Goal: Information Seeking & Learning: Learn about a topic

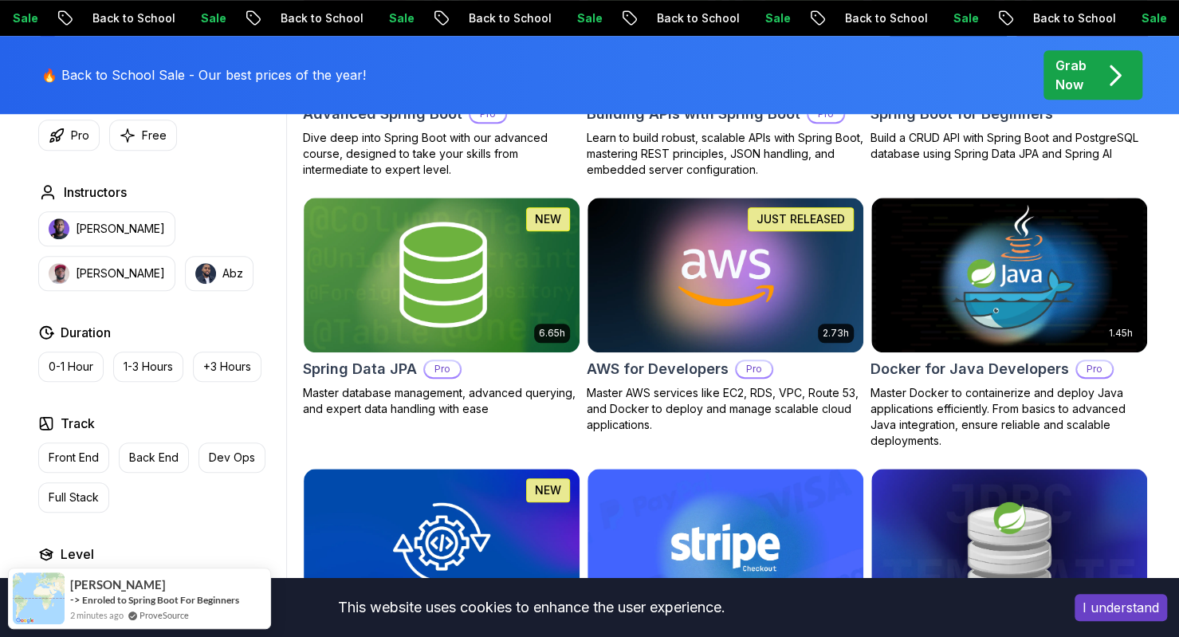
scroll to position [642, 0]
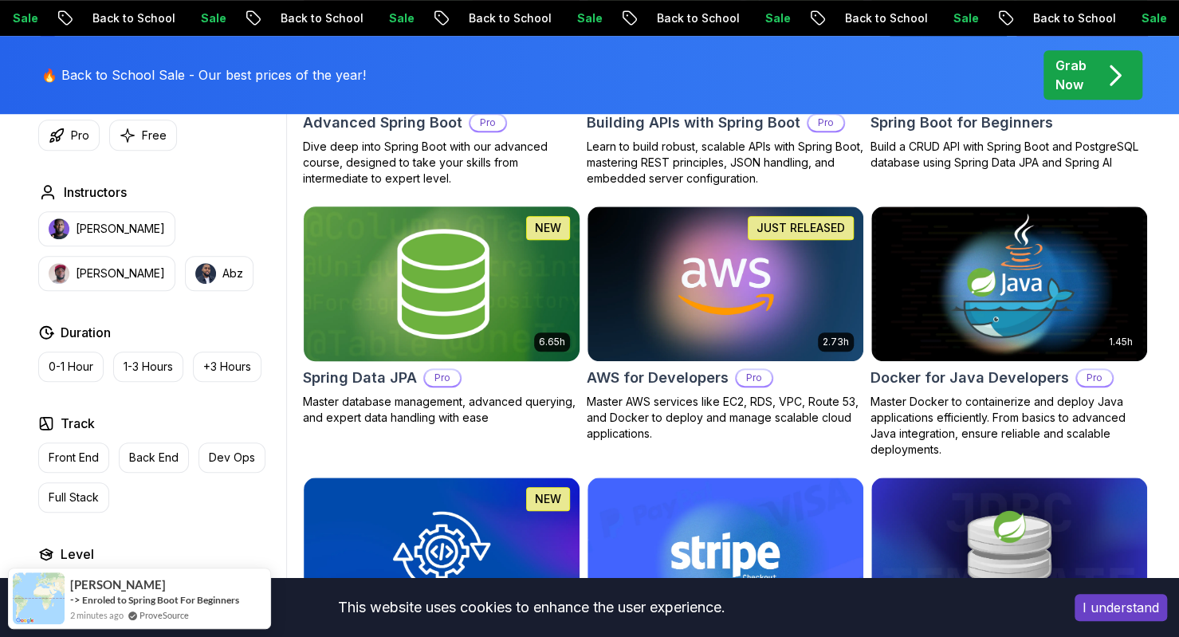
click at [340, 276] on img at bounding box center [441, 283] width 289 height 162
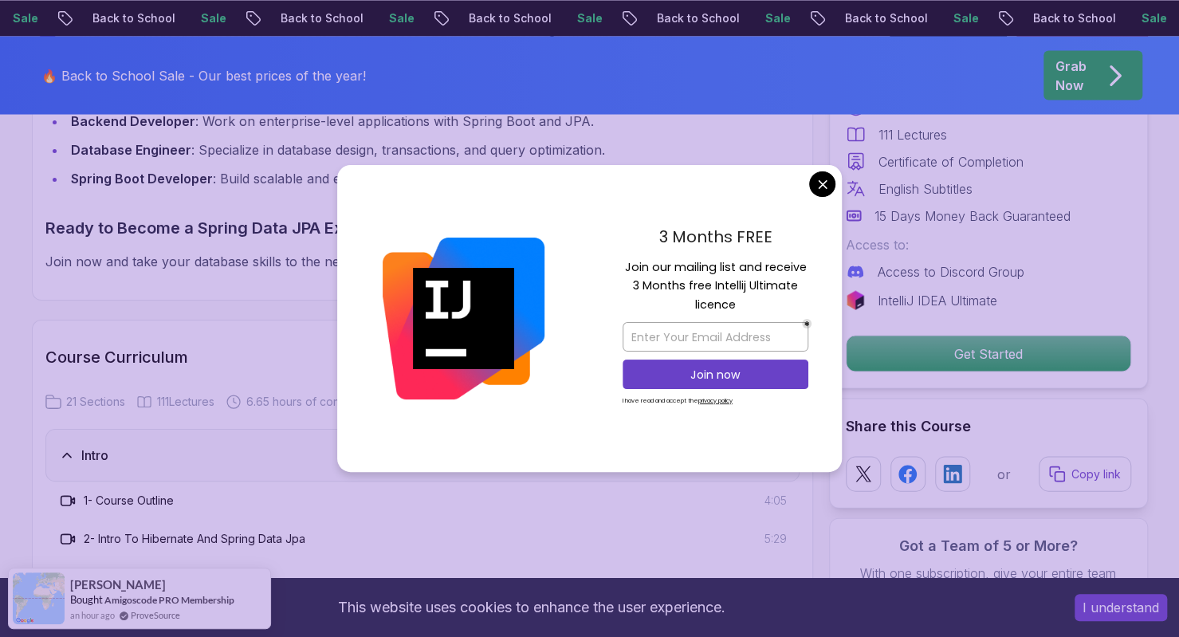
scroll to position [1738, 0]
click at [164, 279] on div "Spring Data JPA Master database management, advanced querying, and expert data …" at bounding box center [422, 283] width 781 height 3623
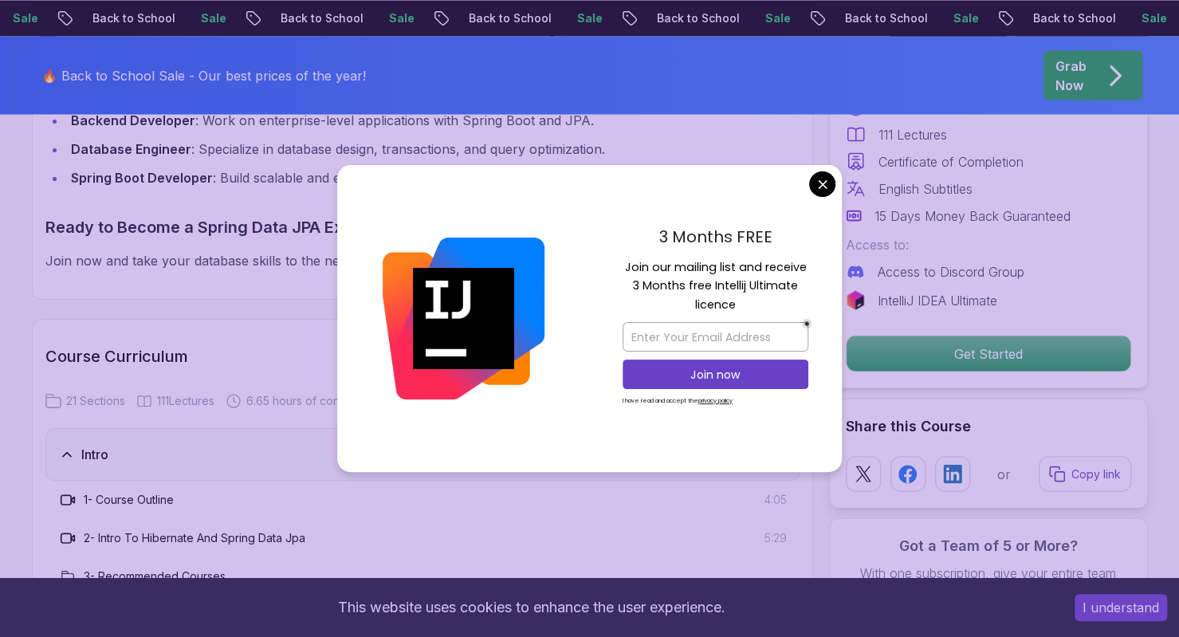
click at [822, 184] on div "Spring Data JPA Master database management, advanced querying, and expert data …" at bounding box center [590, 283] width 1116 height 3623
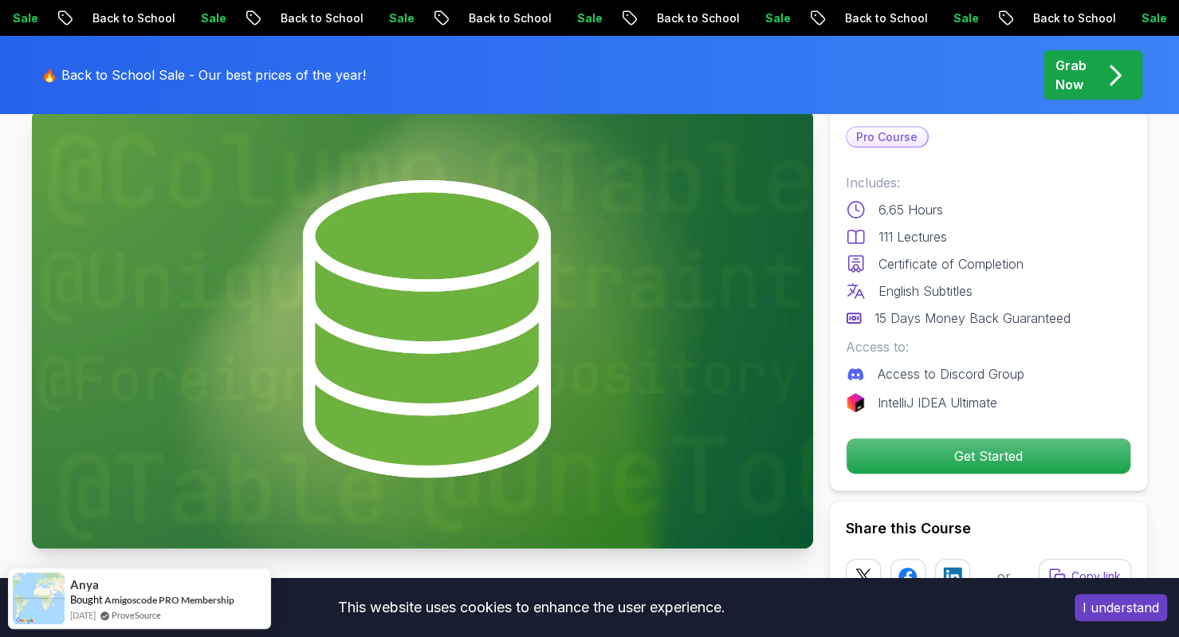
scroll to position [0, 0]
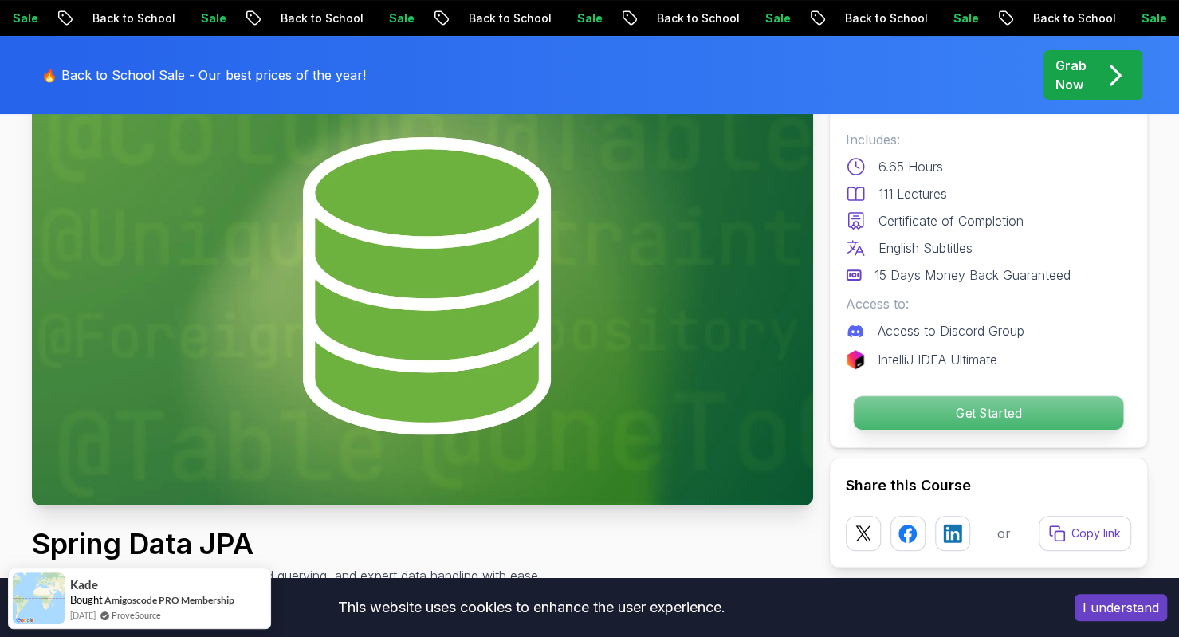
click at [943, 409] on p "Get Started" at bounding box center [987, 412] width 269 height 33
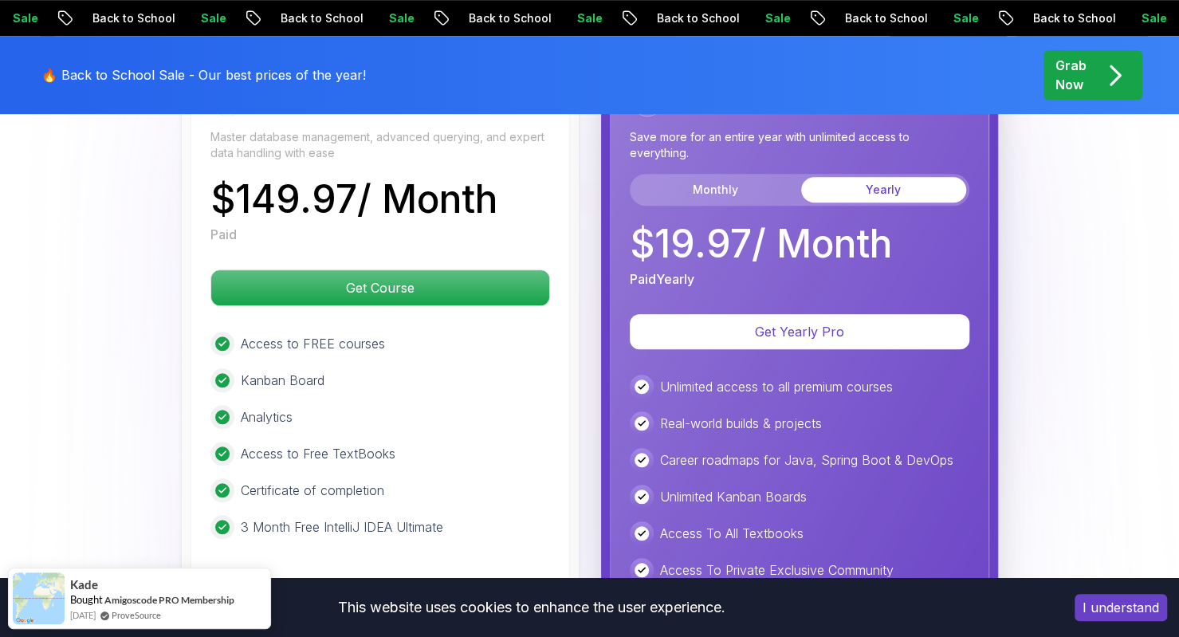
scroll to position [4130, 0]
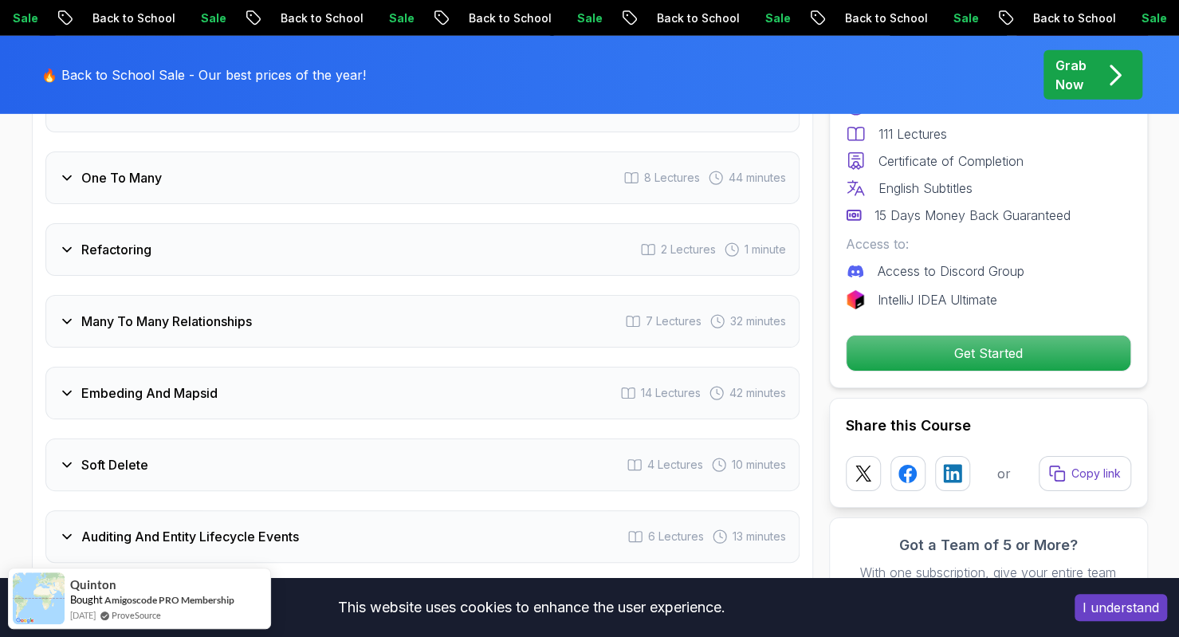
click at [67, 242] on icon at bounding box center [67, 250] width 16 height 16
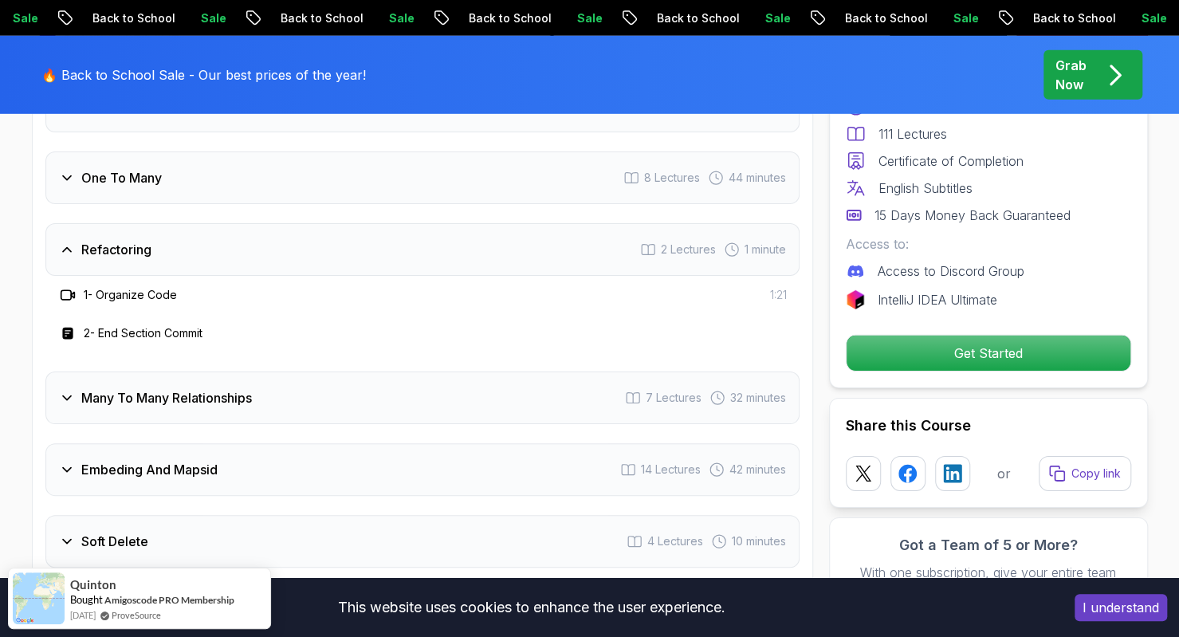
click at [67, 396] on icon at bounding box center [67, 398] width 8 height 4
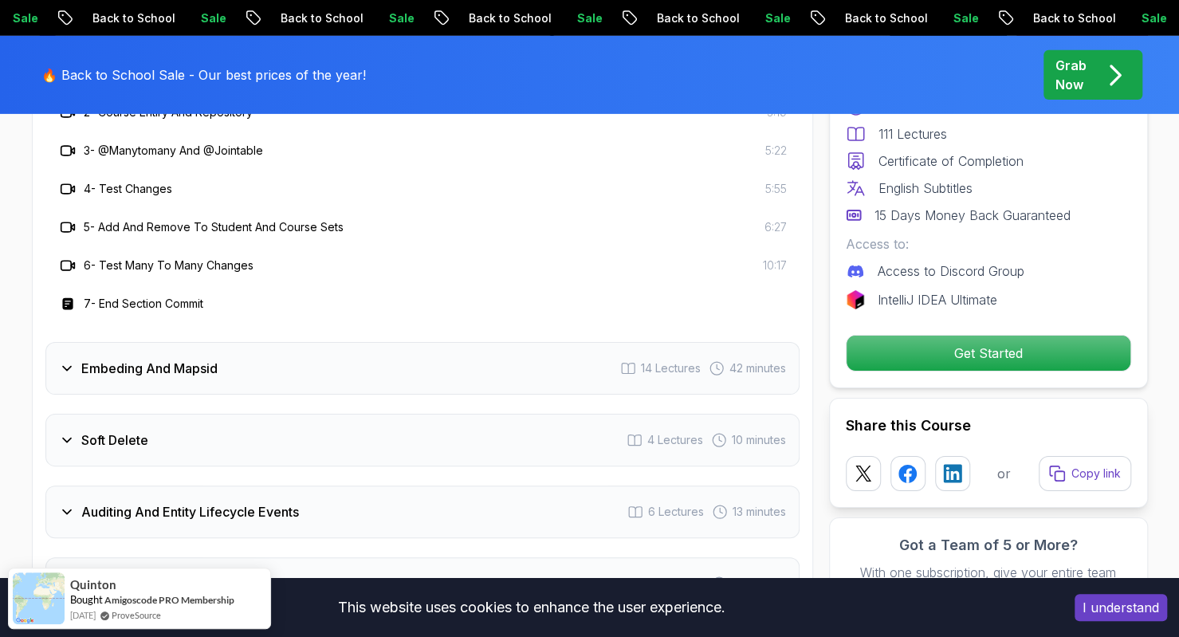
scroll to position [3029, 0]
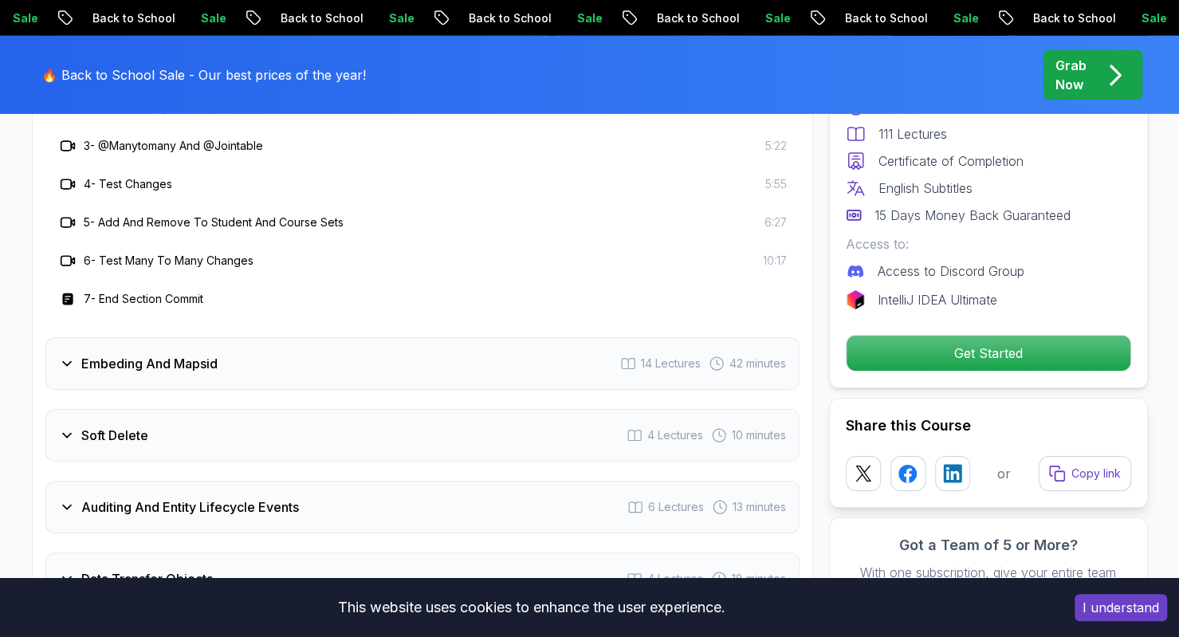
click at [67, 362] on icon at bounding box center [67, 364] width 8 height 4
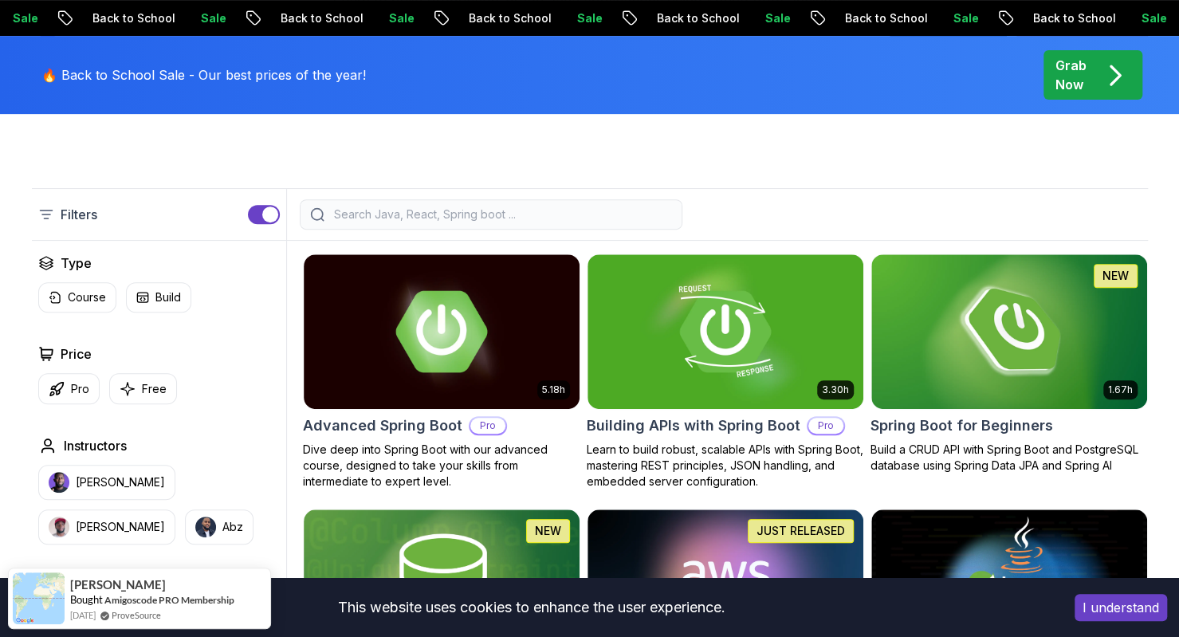
scroll to position [342, 0]
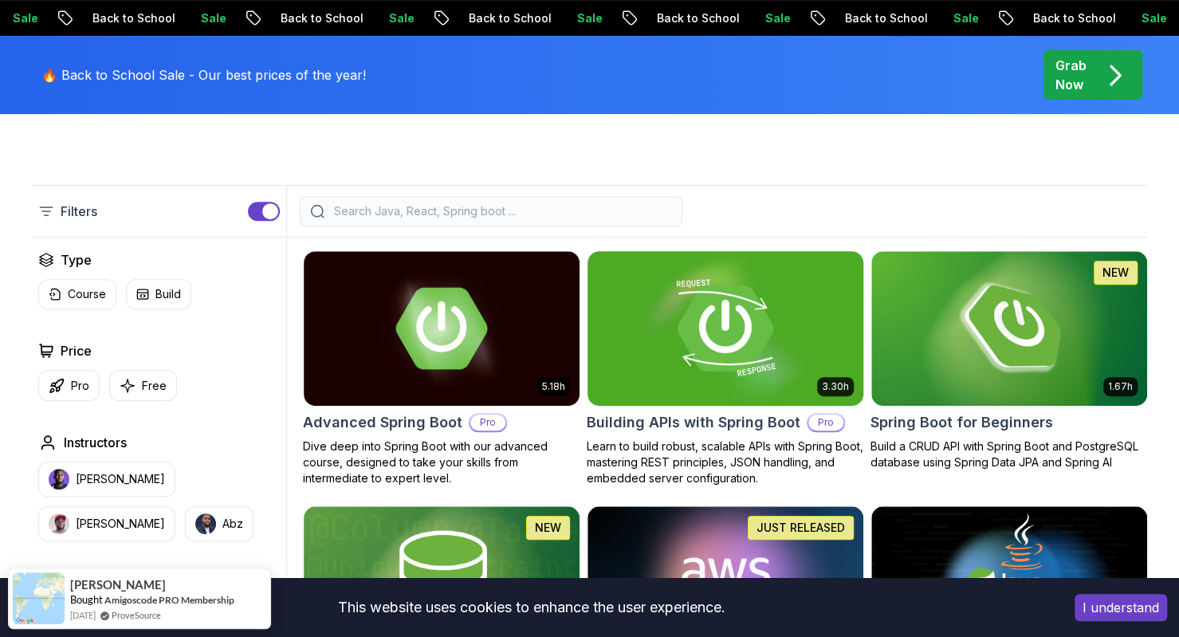
click at [658, 317] on img at bounding box center [724, 328] width 289 height 162
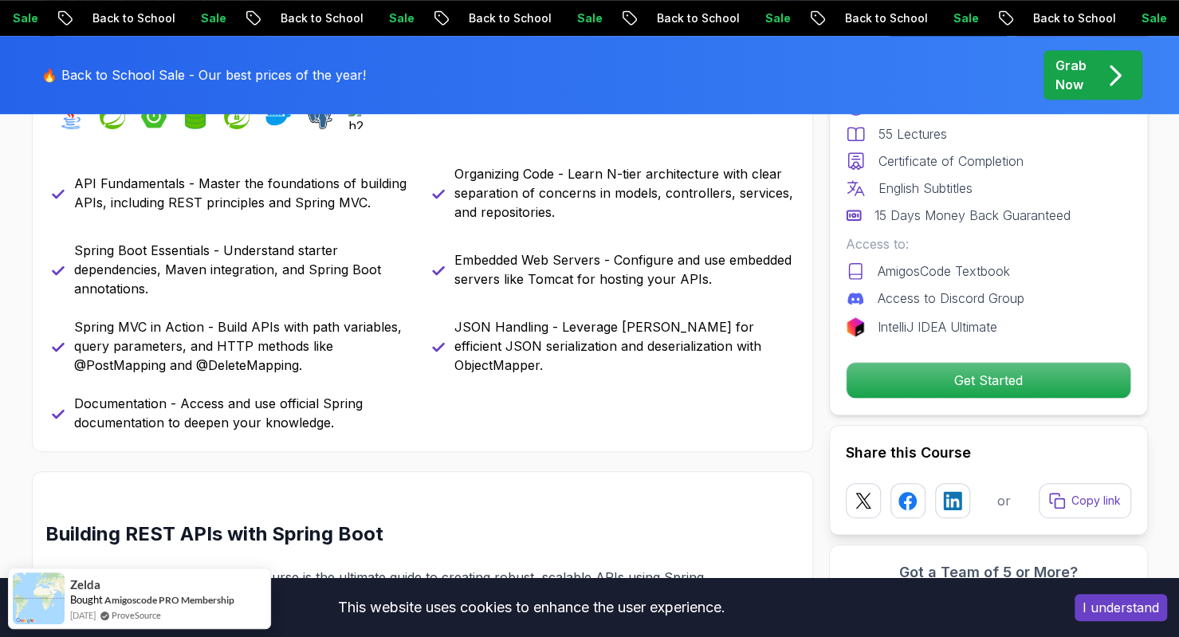
scroll to position [740, 0]
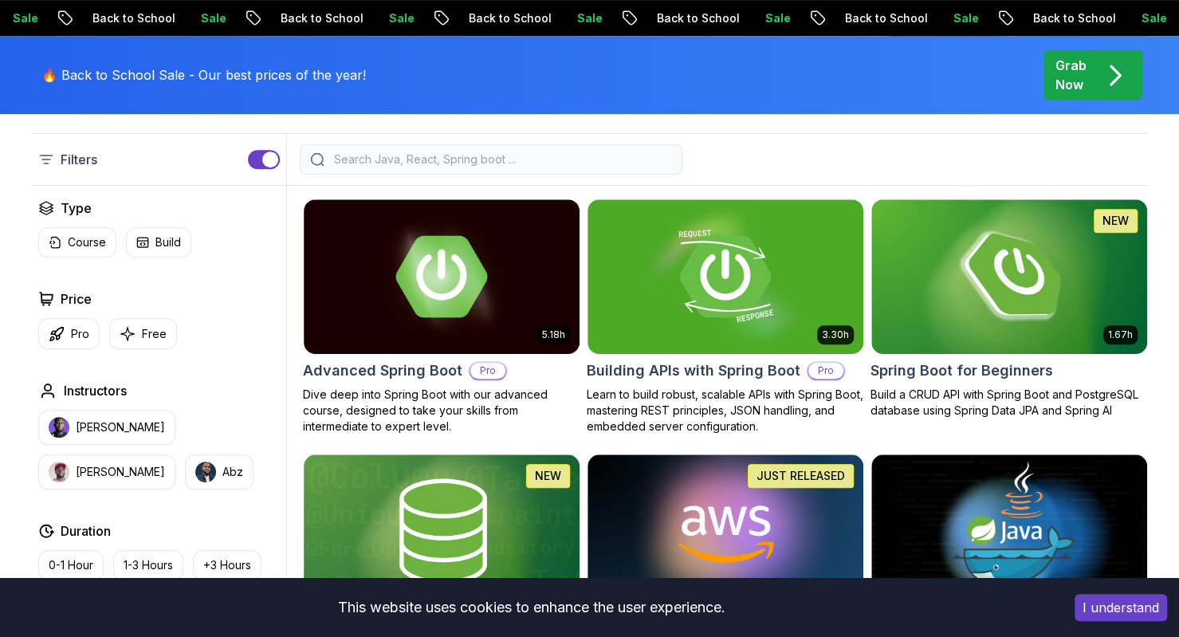
scroll to position [342, 0]
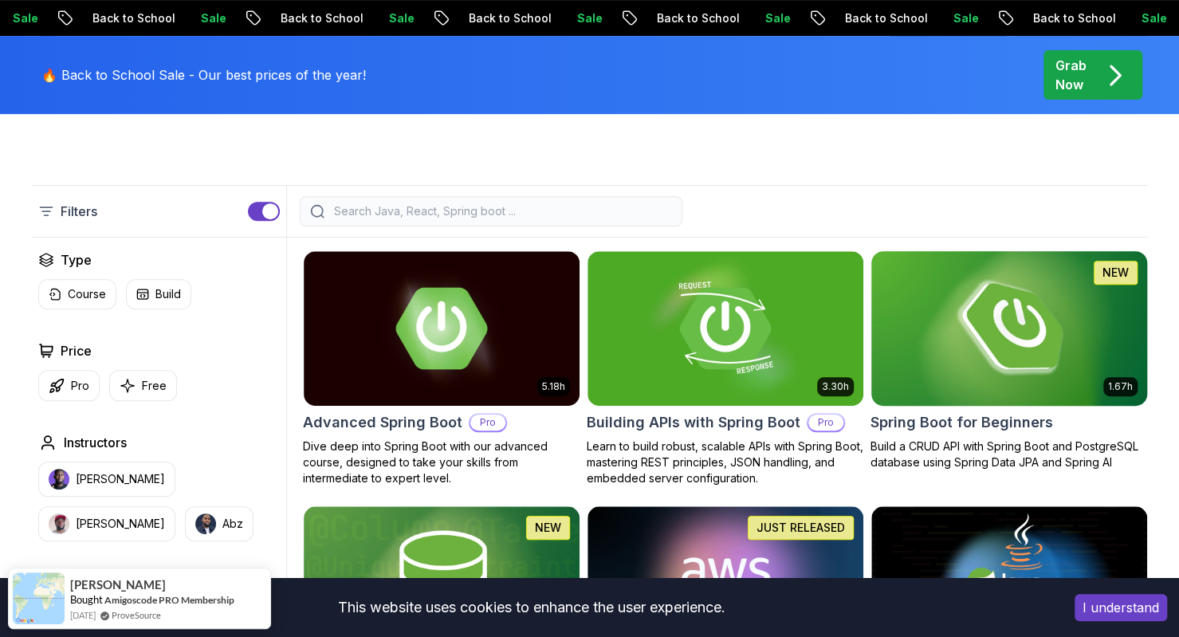
click at [925, 330] on img at bounding box center [1008, 328] width 289 height 162
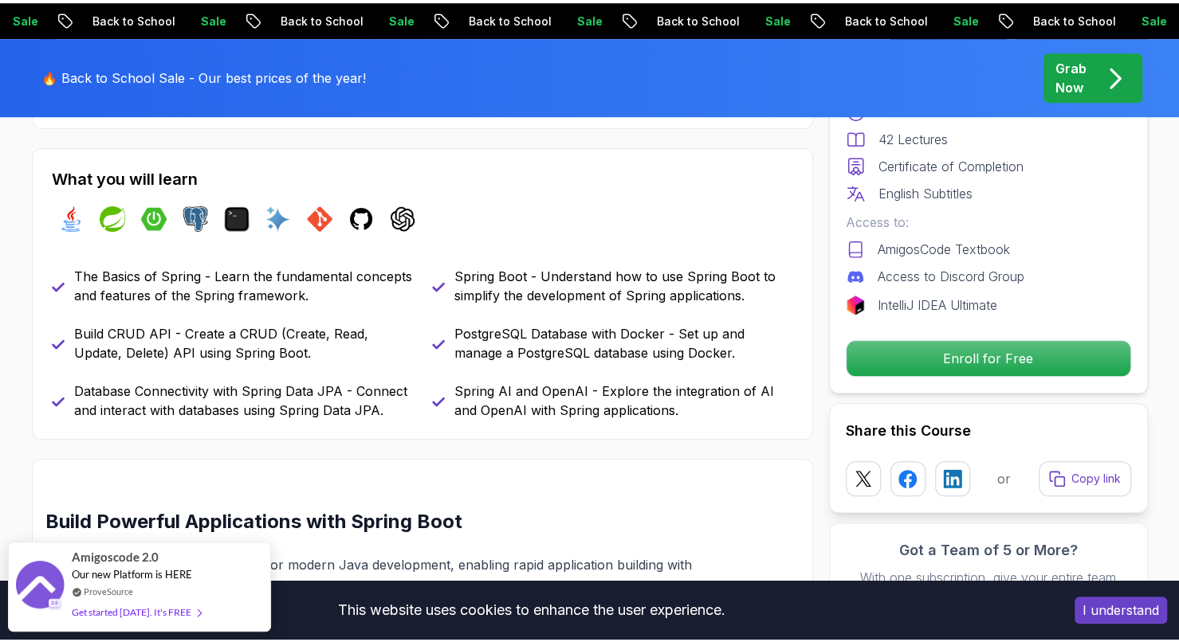
scroll to position [663, 0]
